Goal: Task Accomplishment & Management: Use online tool/utility

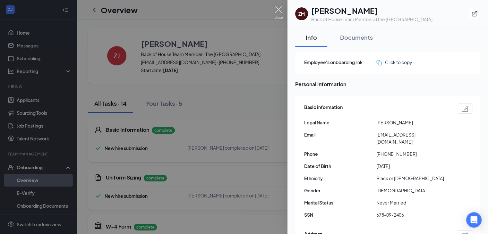
click at [275, 11] on img at bounding box center [279, 12] width 8 height 13
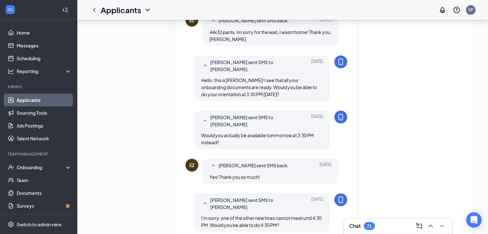
scroll to position [72, 0]
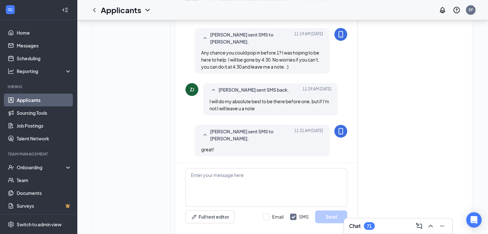
scroll to position [813, 0]
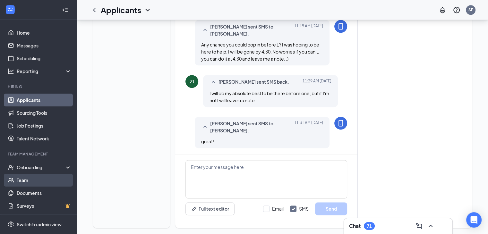
click at [32, 182] on link "Team" at bounding box center [44, 180] width 55 height 13
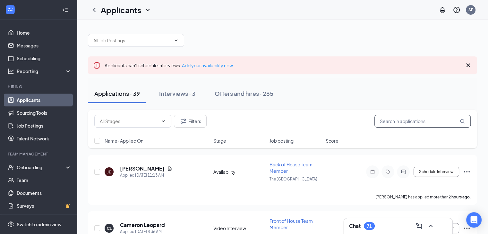
click at [390, 120] on input "text" at bounding box center [423, 121] width 96 height 13
click at [387, 122] on input "text" at bounding box center [423, 121] width 96 height 13
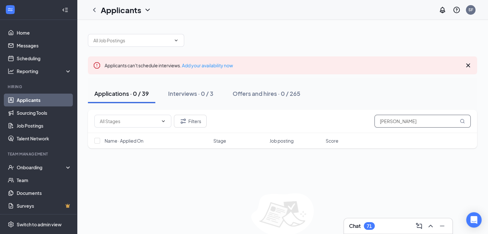
click at [424, 120] on input "langston hill" at bounding box center [423, 121] width 96 height 13
type input "langston hill"
click at [253, 92] on div "Offers and hires · 0 / 265" at bounding box center [267, 94] width 68 height 8
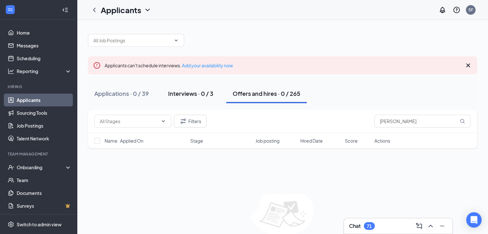
click at [195, 93] on div "Interviews · 0 / 3" at bounding box center [190, 94] width 45 height 8
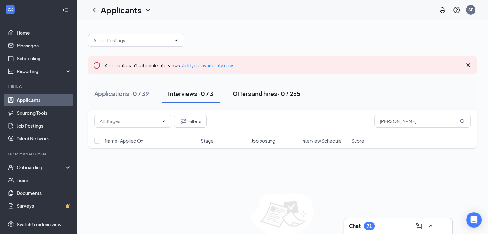
click at [245, 94] on div "Offers and hires · 0 / 265" at bounding box center [267, 94] width 68 height 8
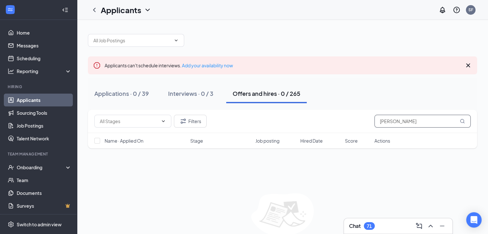
click at [428, 124] on input "langston hill" at bounding box center [423, 121] width 96 height 13
click at [415, 138] on div "Actions" at bounding box center [423, 141] width 96 height 6
click at [416, 125] on input "langston hill" at bounding box center [423, 121] width 96 height 13
click at [362, 91] on div "Applications · 0 / 39 Interviews · 0 / 3 Offers and hires · 0 / 265" at bounding box center [282, 93] width 389 height 19
click at [315, 92] on div "Applications · 0 / 39 Interviews · 0 / 3 Offers and hires · 0 / 265" at bounding box center [282, 93] width 389 height 19
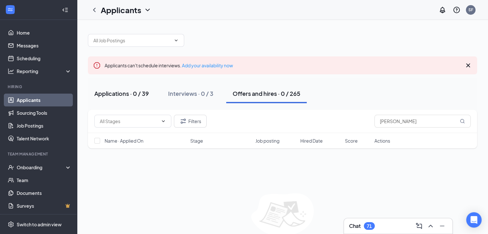
click at [146, 94] on div "Applications · 0 / 39" at bounding box center [121, 94] width 55 height 8
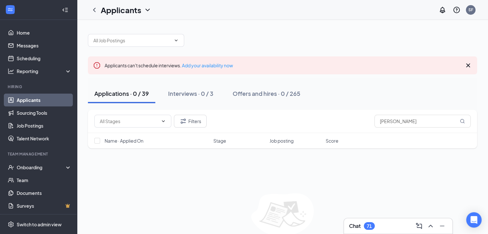
click at [250, 44] on div at bounding box center [282, 37] width 389 height 19
click at [218, 44] on div at bounding box center [282, 37] width 389 height 19
click at [163, 25] on div "Applicants can't schedule interviews. Add your availability now Applications · …" at bounding box center [282, 142] width 411 height 244
click at [30, 166] on div "Onboarding" at bounding box center [41, 167] width 49 height 6
drag, startPoint x: 406, startPoint y: 120, endPoint x: 377, endPoint y: 122, distance: 28.3
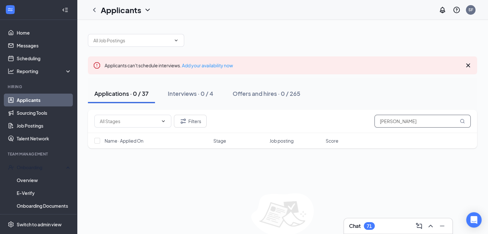
click at [377, 122] on input "langston hill" at bounding box center [423, 121] width 96 height 13
click at [428, 115] on input "briana walker" at bounding box center [423, 121] width 96 height 13
type input "briana walker"
click at [246, 92] on div "Offers and hires · 0 / 265" at bounding box center [267, 94] width 68 height 8
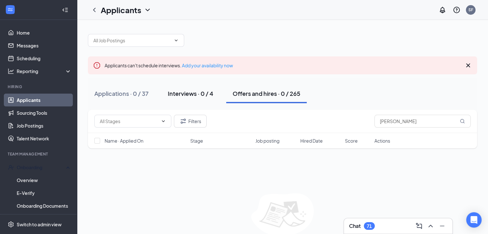
click at [192, 94] on div "Interviews · 0 / 4" at bounding box center [191, 94] width 46 height 8
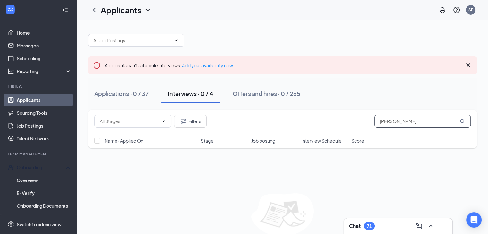
click at [425, 118] on input "briana walker" at bounding box center [423, 121] width 96 height 13
click at [137, 94] on div "Applications · 0 / 37" at bounding box center [121, 94] width 54 height 8
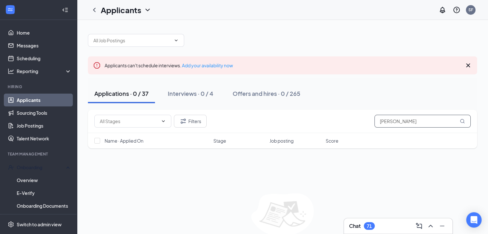
click at [414, 122] on input "briana walker" at bounding box center [423, 121] width 96 height 13
click at [366, 120] on div "Filters briana walker" at bounding box center [282, 121] width 377 height 13
click at [425, 139] on div "Name · Applied On Stage Job posting Score" at bounding box center [282, 140] width 389 height 15
